Goal: Information Seeking & Learning: Learn about a topic

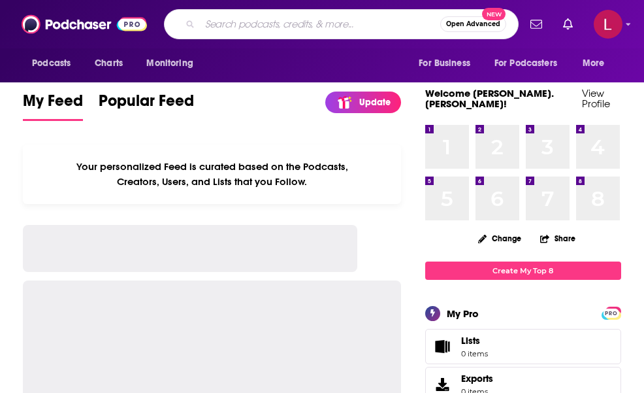
click at [244, 20] on input "Search podcasts, credits, & more..." at bounding box center [320, 24] width 241 height 21
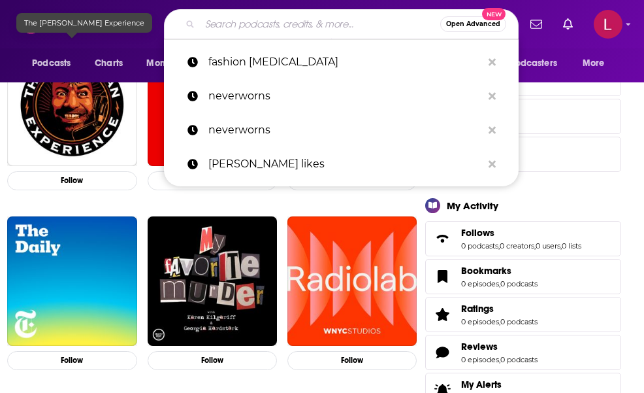
scroll to position [277, 0]
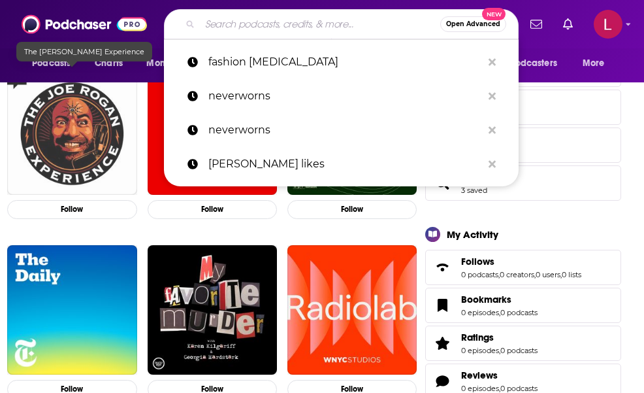
click at [69, 138] on img "The Joe Rogan Experience" at bounding box center [71, 129] width 129 height 129
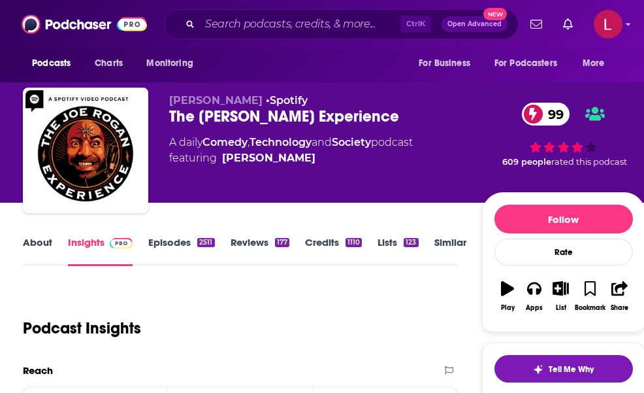
click at [167, 247] on link "Episodes 2511" at bounding box center [181, 251] width 66 height 30
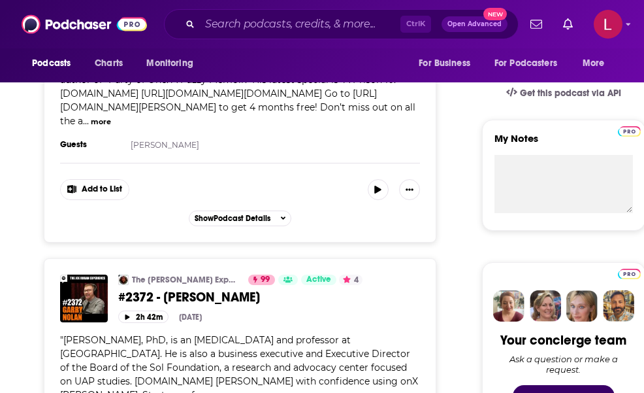
scroll to position [401, 0]
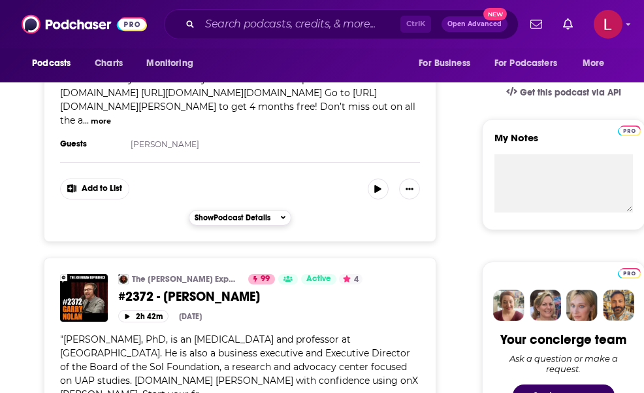
click at [258, 222] on span "Show Podcast Details" at bounding box center [233, 217] width 76 height 9
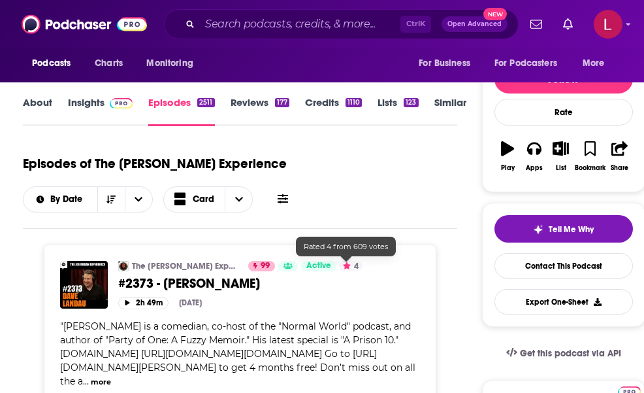
scroll to position [0, 0]
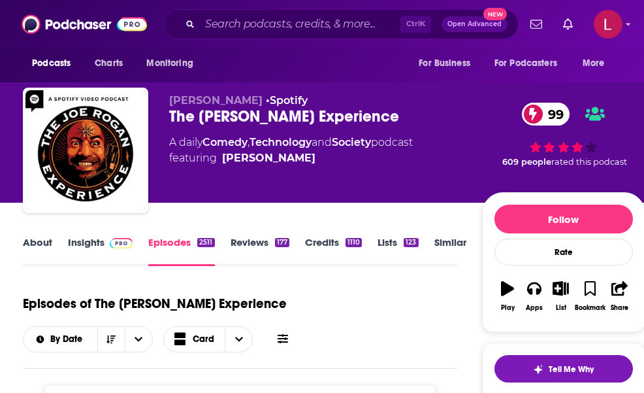
click at [101, 238] on link "Insights" at bounding box center [100, 251] width 65 height 30
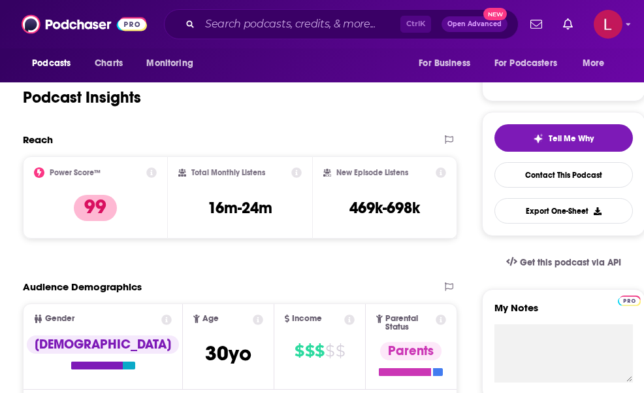
scroll to position [231, 0]
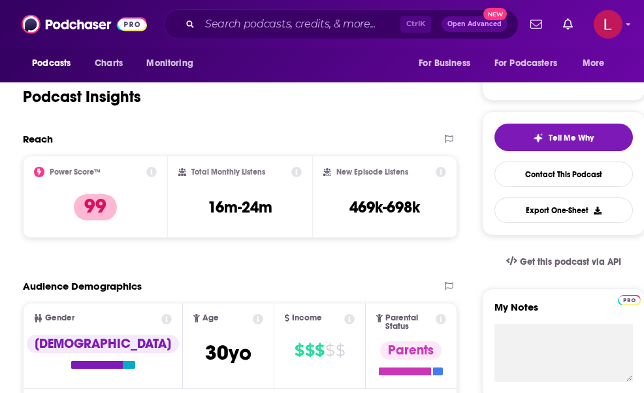
click at [410, 195] on div "New Episode Listens 469k-698k" at bounding box center [385, 197] width 122 height 60
click at [439, 172] on icon at bounding box center [441, 172] width 10 height 10
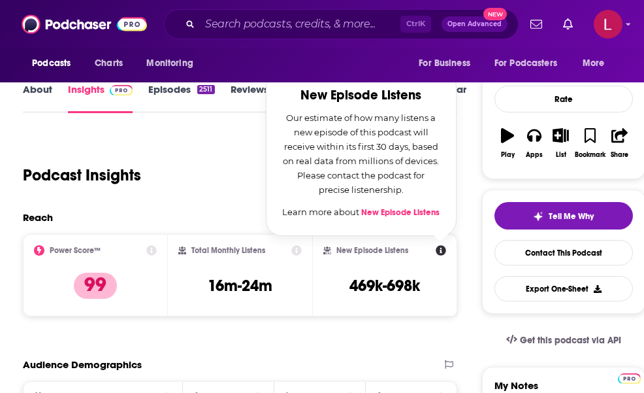
scroll to position [150, 0]
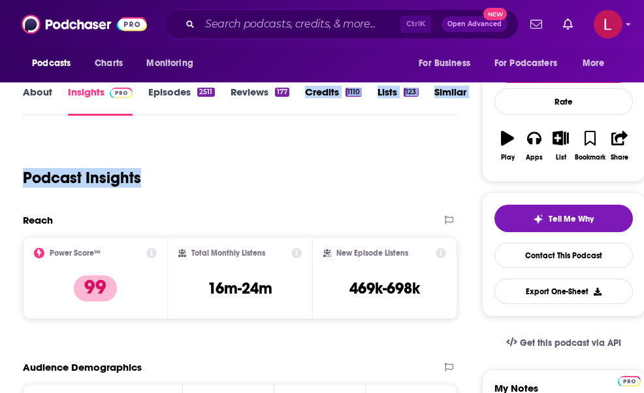
drag, startPoint x: 380, startPoint y: 137, endPoint x: 295, endPoint y: 122, distance: 86.3
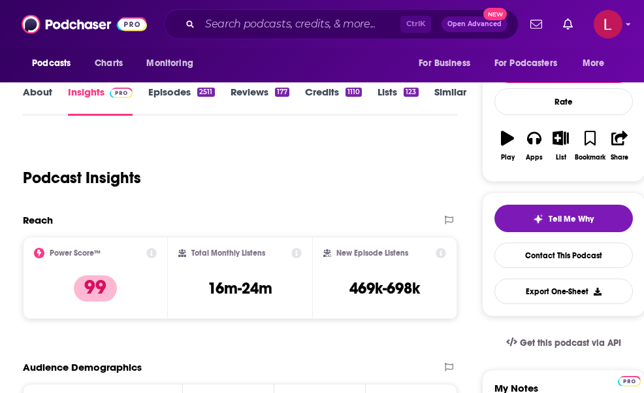
click at [441, 254] on icon at bounding box center [441, 253] width 10 height 10
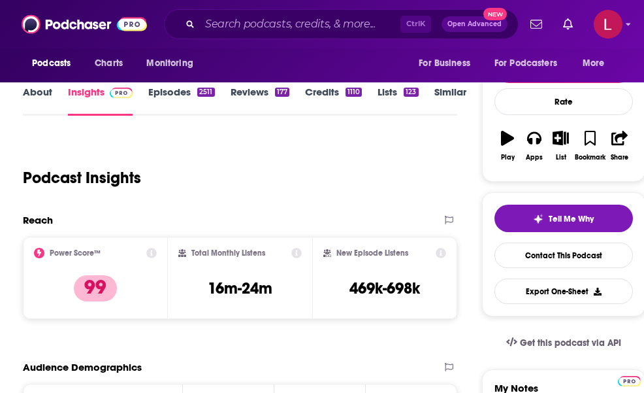
scroll to position [149, 0]
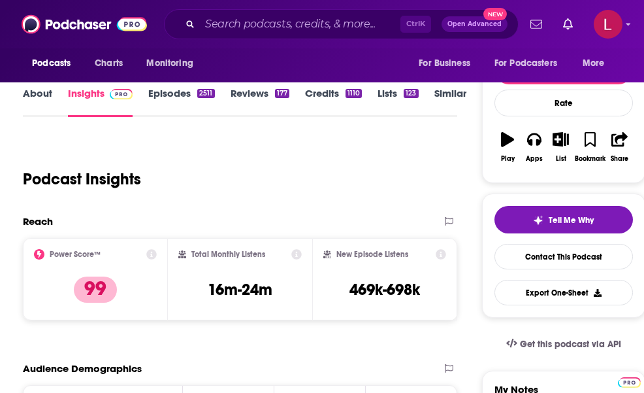
click at [532, 20] on icon "Show notifications dropdown" at bounding box center [537, 24] width 12 height 8
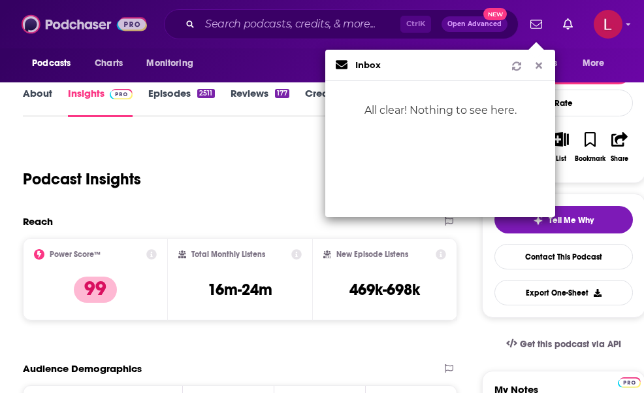
click at [76, 16] on img at bounding box center [84, 24] width 125 height 25
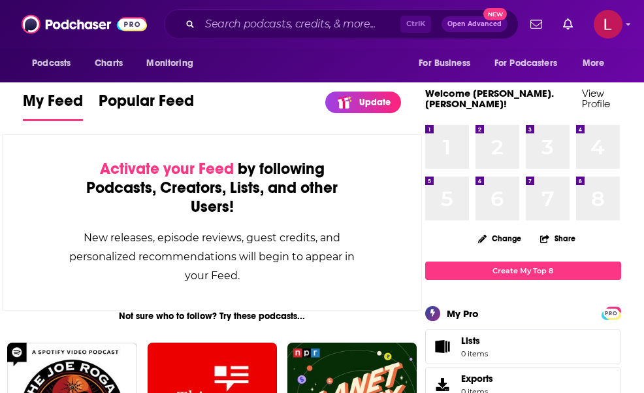
click at [486, 21] on span "Open Advanced" at bounding box center [475, 24] width 54 height 7
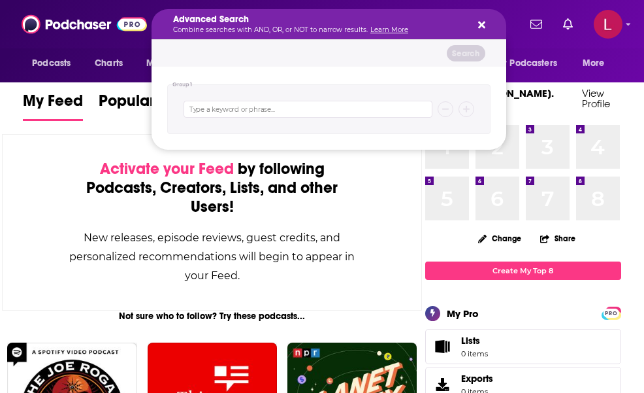
click at [476, 27] on button "Search podcasts, credits, & more..." at bounding box center [480, 24] width 10 height 10
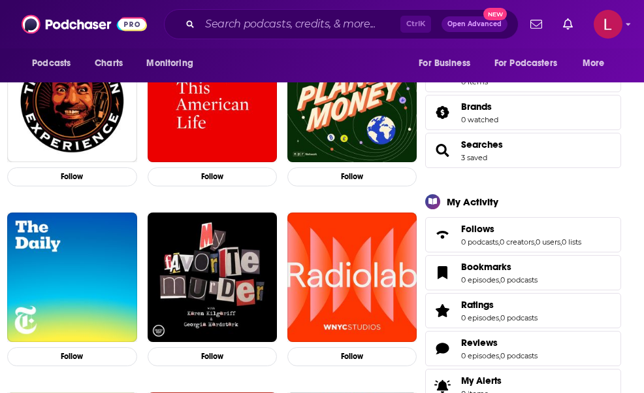
scroll to position [310, 0]
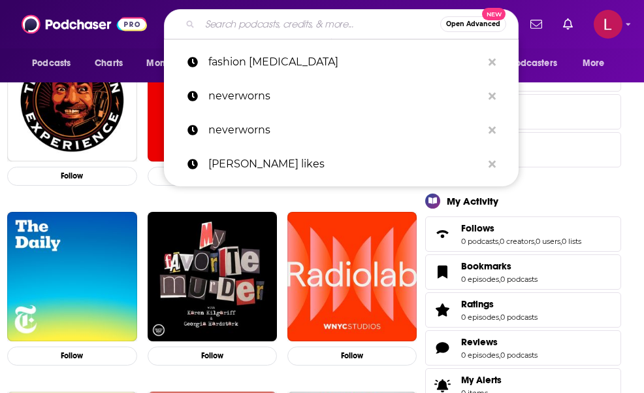
click at [250, 19] on input "Search podcasts, credits, & more..." at bounding box center [320, 24] width 241 height 21
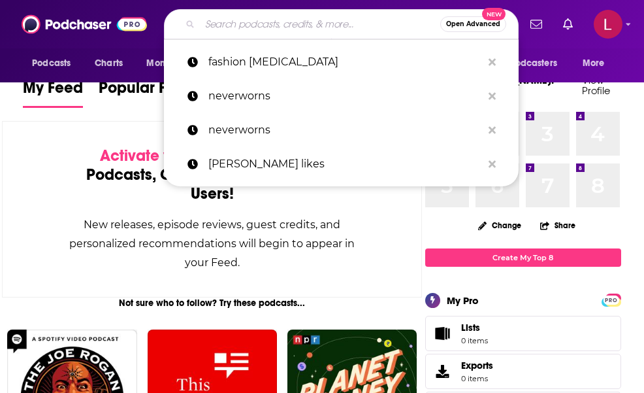
scroll to position [0, 0]
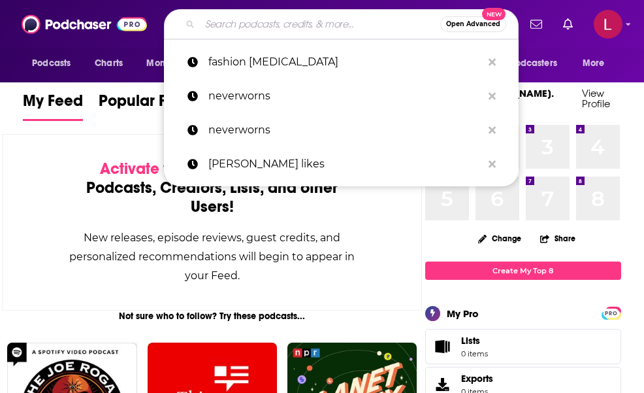
drag, startPoint x: 232, startPoint y: 25, endPoint x: 14, endPoint y: 110, distance: 233.7
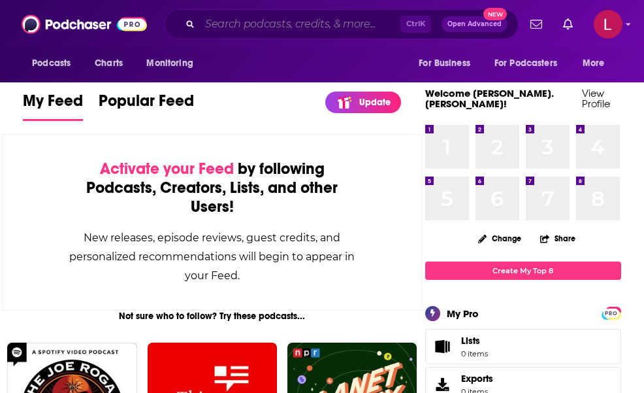
click at [339, 24] on input "Search podcasts, credits, & more..." at bounding box center [300, 24] width 201 height 21
click at [12, 137] on div "Activate your Feed by following Podcasts, Creators, Lists, and other Users! New…" at bounding box center [212, 222] width 420 height 176
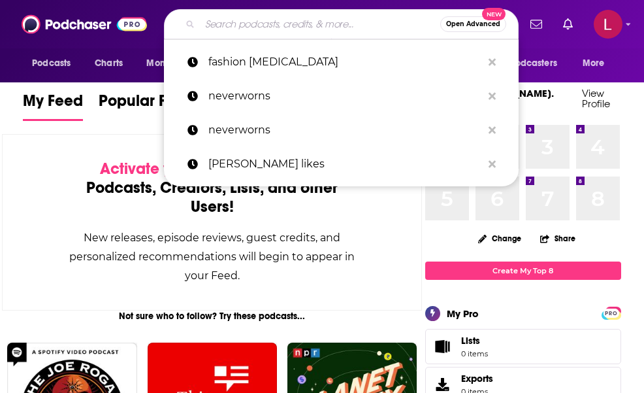
click at [326, 32] on input "Search podcasts, credits, & more..." at bounding box center [320, 24] width 241 height 21
click at [67, 135] on div "Activate your Feed by following Podcasts, Creators, Lists, and other Users! New…" at bounding box center [212, 222] width 420 height 176
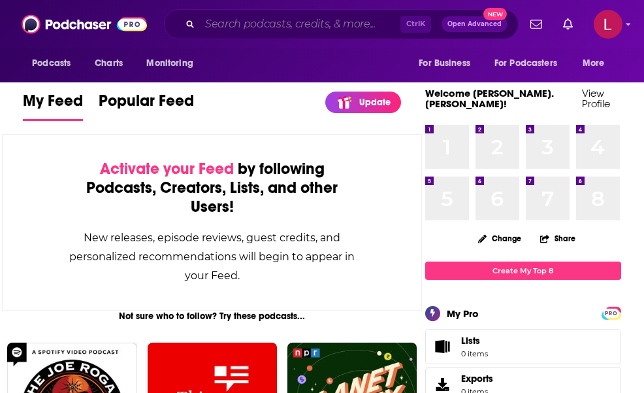
click at [263, 24] on input "Search podcasts, credits, & more..." at bounding box center [300, 24] width 201 height 21
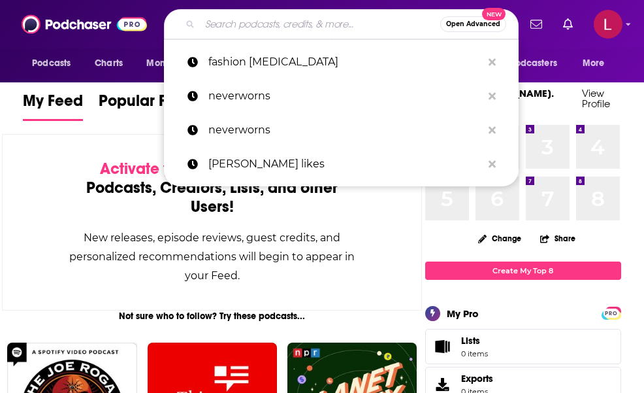
click at [12, 80] on div "Podcasts Charts Monitoring For Business For Podcasters More" at bounding box center [322, 65] width 644 height 34
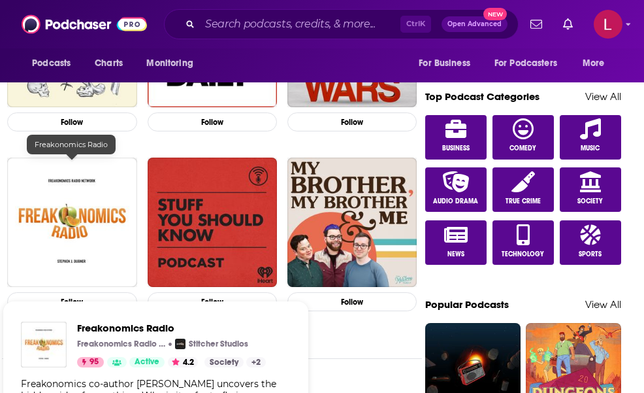
scroll to position [817, 0]
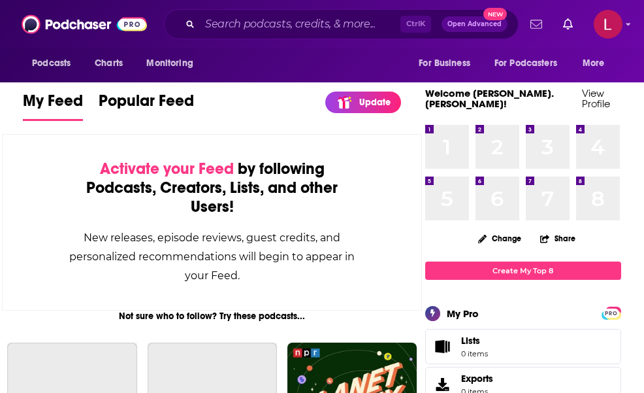
click at [540, 21] on icon "Show notifications dropdown" at bounding box center [537, 24] width 12 height 12
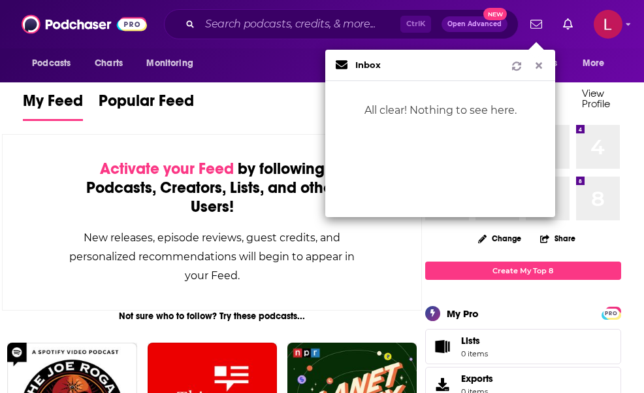
click at [541, 66] on icon "Show notifications dropdown" at bounding box center [539, 65] width 12 height 9
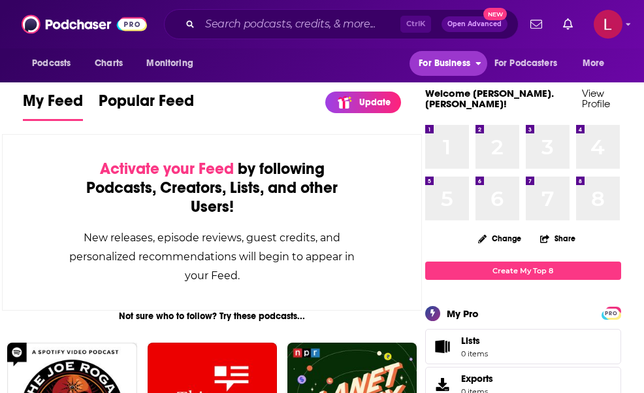
click at [478, 67] on button "For Business" at bounding box center [448, 63] width 77 height 25
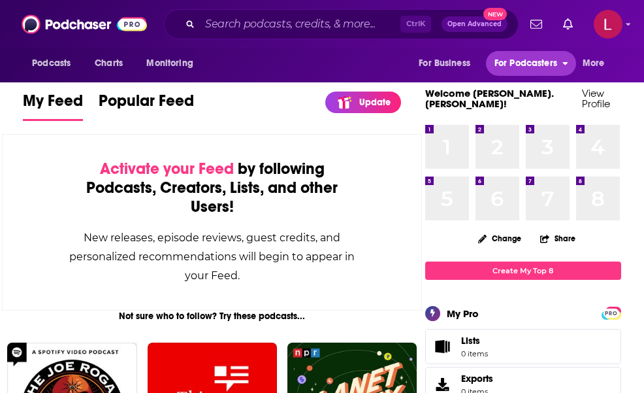
click at [497, 61] on span "For Podcasters" at bounding box center [526, 63] width 63 height 18
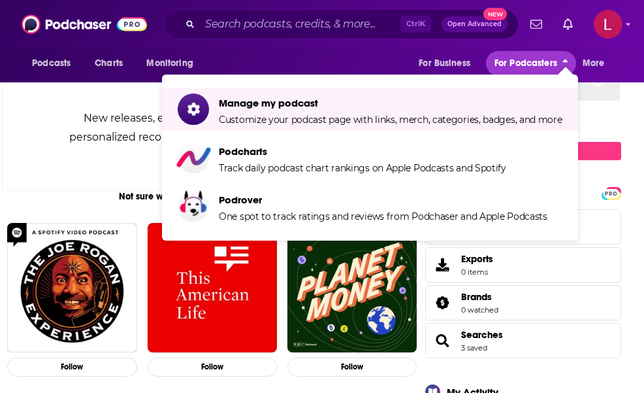
scroll to position [120, 0]
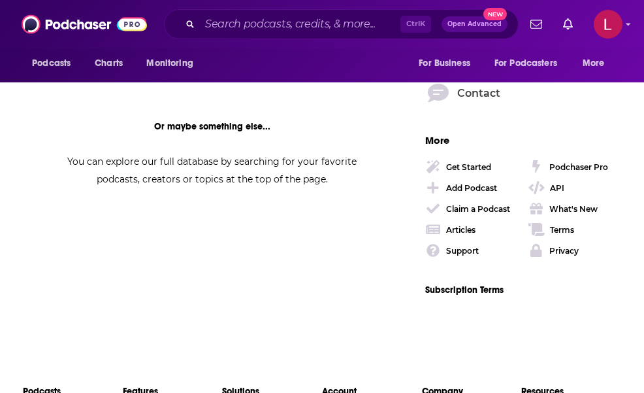
scroll to position [2026, 0]
click at [620, 23] on img "Logged in as laura.carr" at bounding box center [608, 24] width 29 height 29
